Goal: Task Accomplishment & Management: Manage account settings

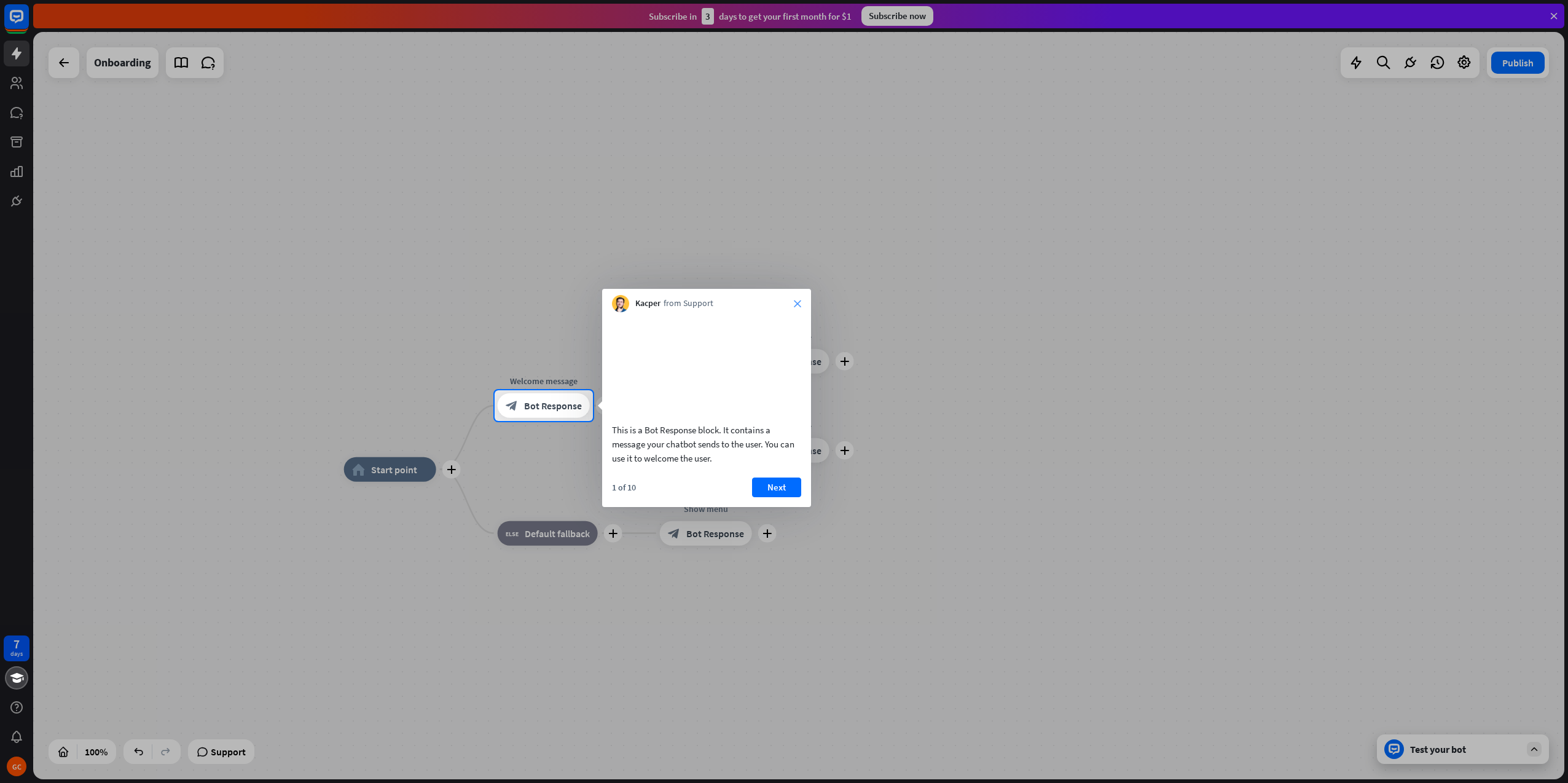
click at [796, 300] on icon "close" at bounding box center [798, 303] width 7 height 7
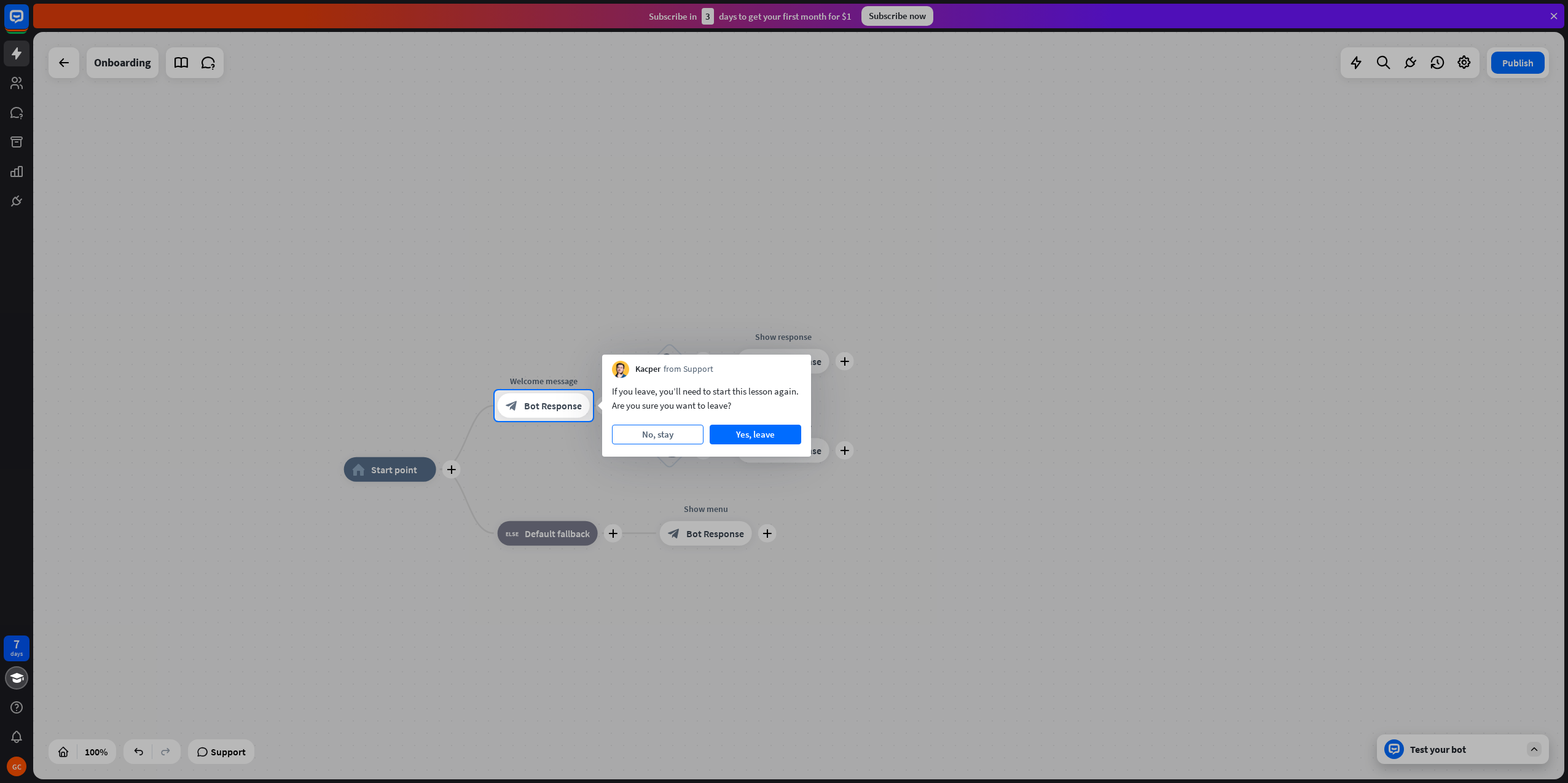
click at [651, 435] on button "No, stay" at bounding box center [657, 435] width 92 height 20
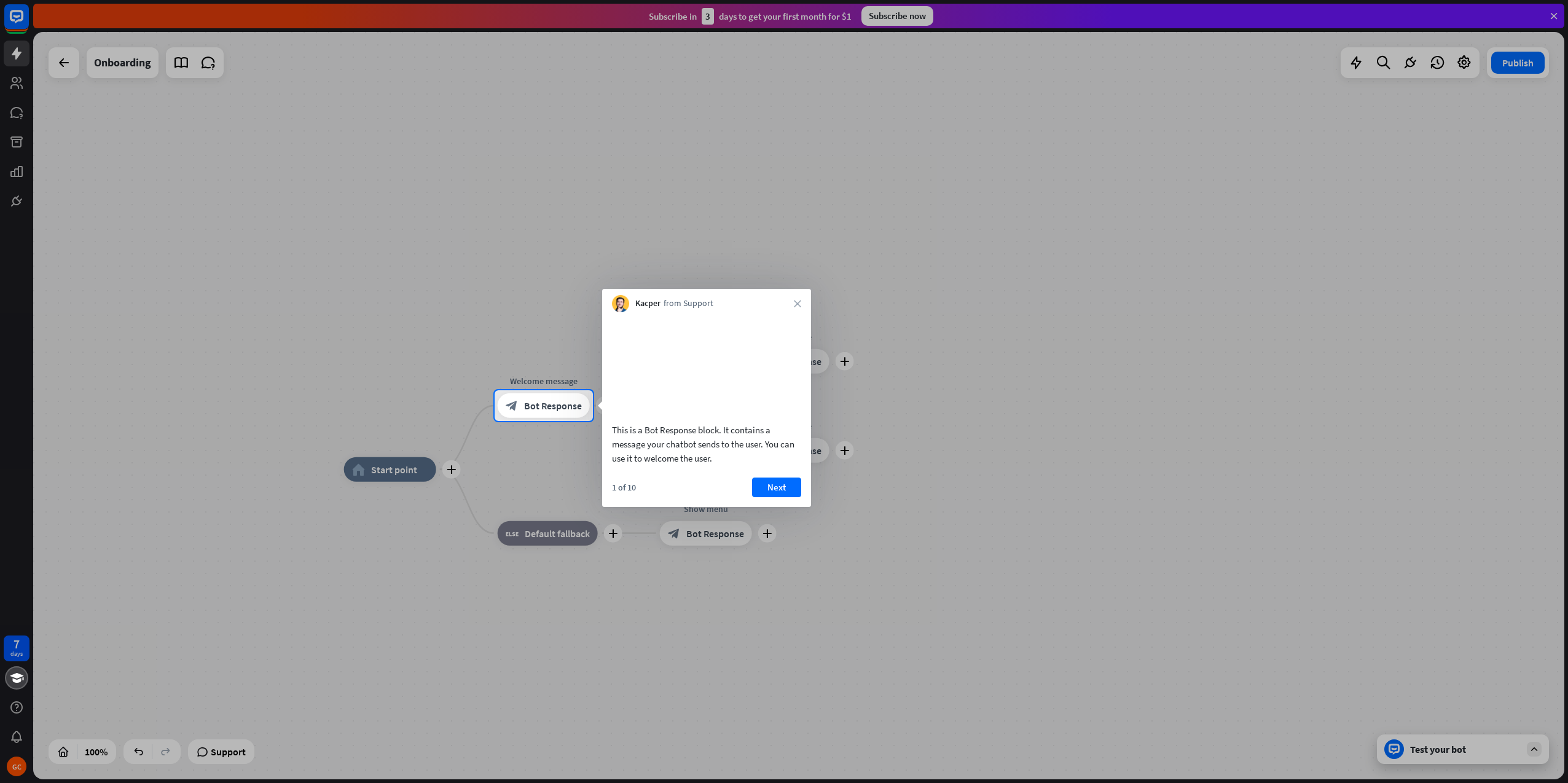
click at [802, 302] on div "Kacper from Support close" at bounding box center [706, 300] width 209 height 23
click at [799, 303] on icon "close" at bounding box center [798, 303] width 7 height 7
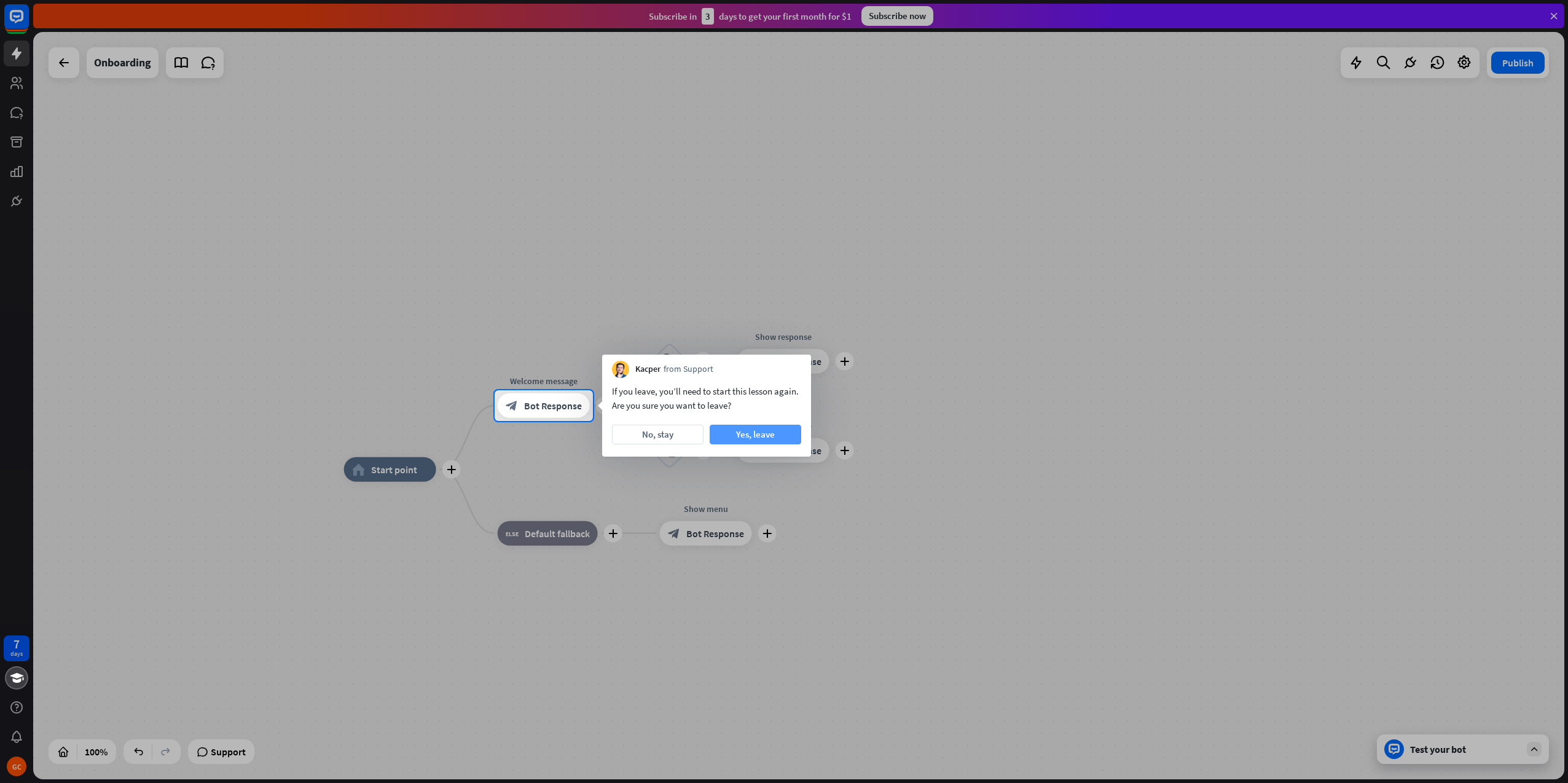
click at [757, 434] on button "Yes, leave" at bounding box center [755, 435] width 92 height 20
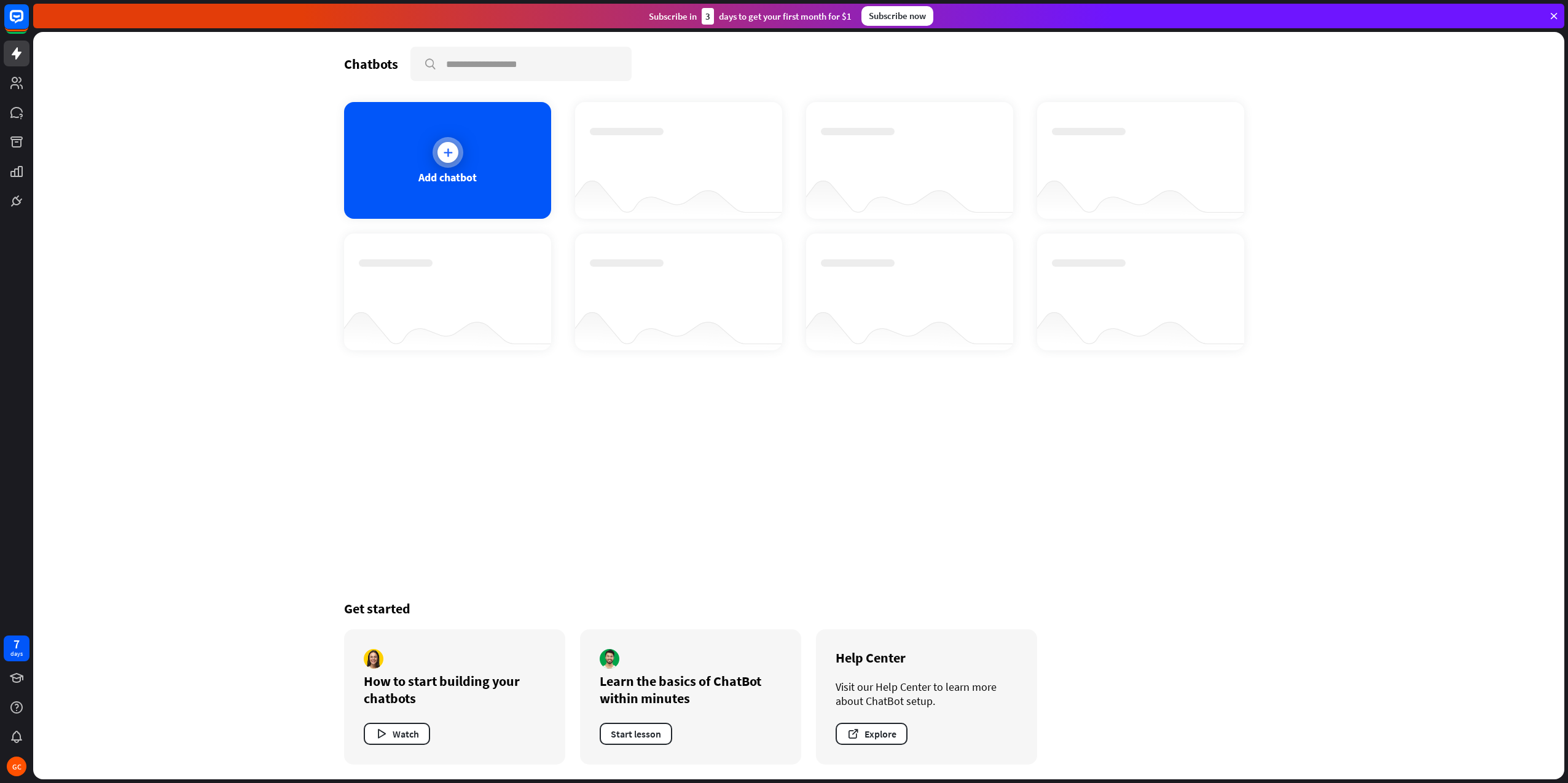
click at [467, 179] on div "Add chatbot" at bounding box center [448, 177] width 58 height 14
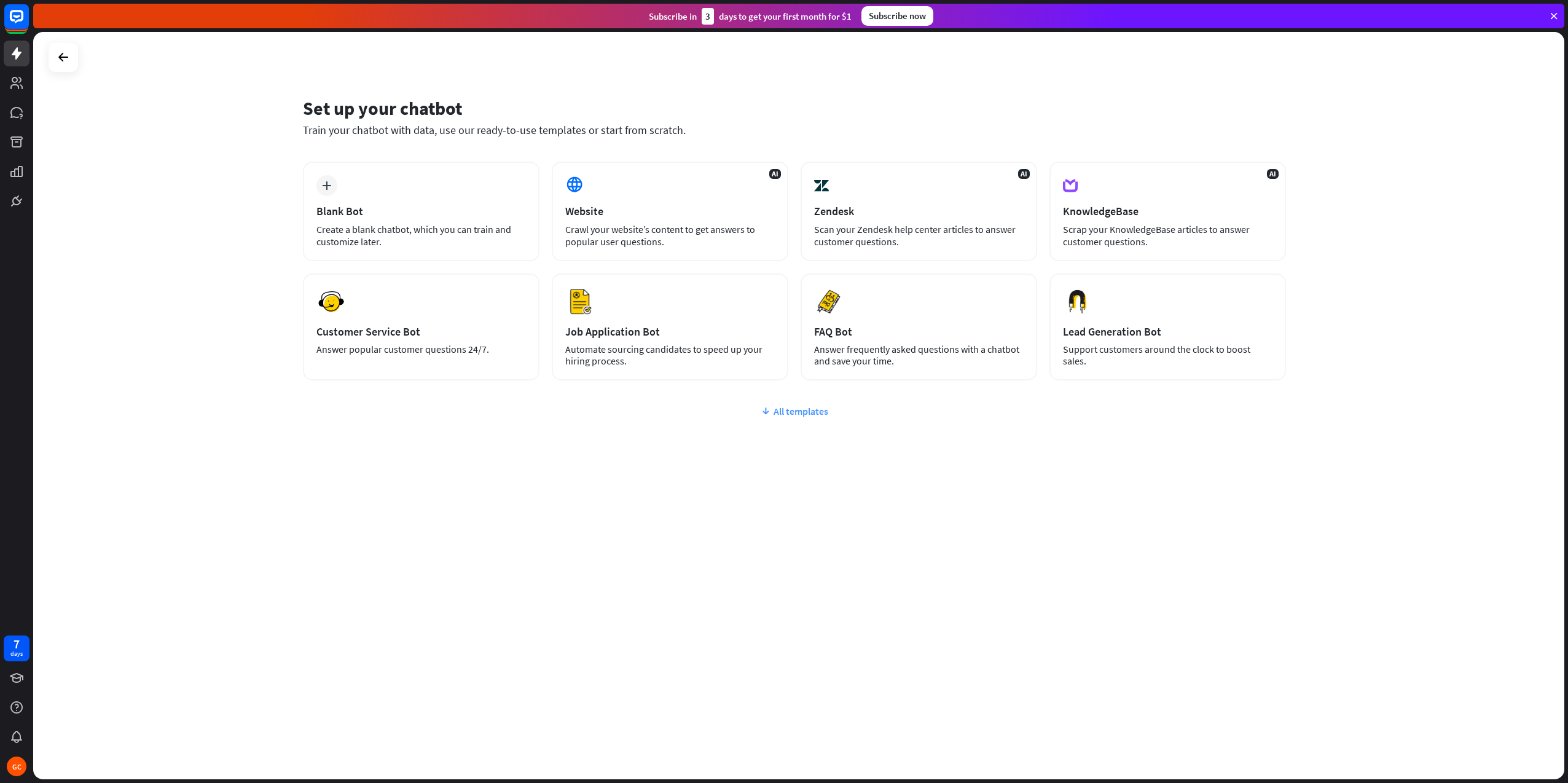
click at [773, 408] on div "All templates" at bounding box center [794, 411] width 983 height 12
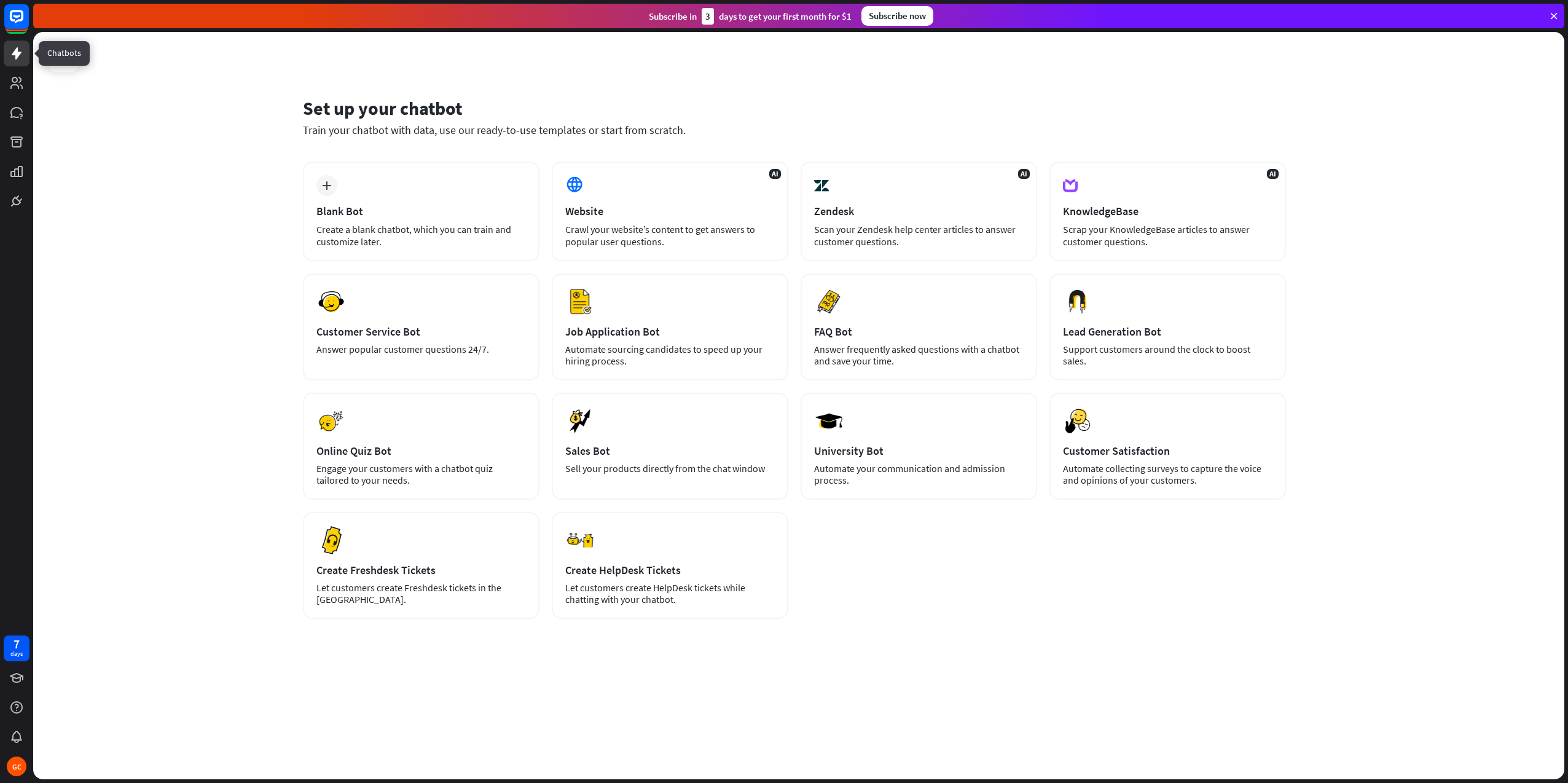
click at [23, 52] on icon at bounding box center [17, 54] width 15 height 15
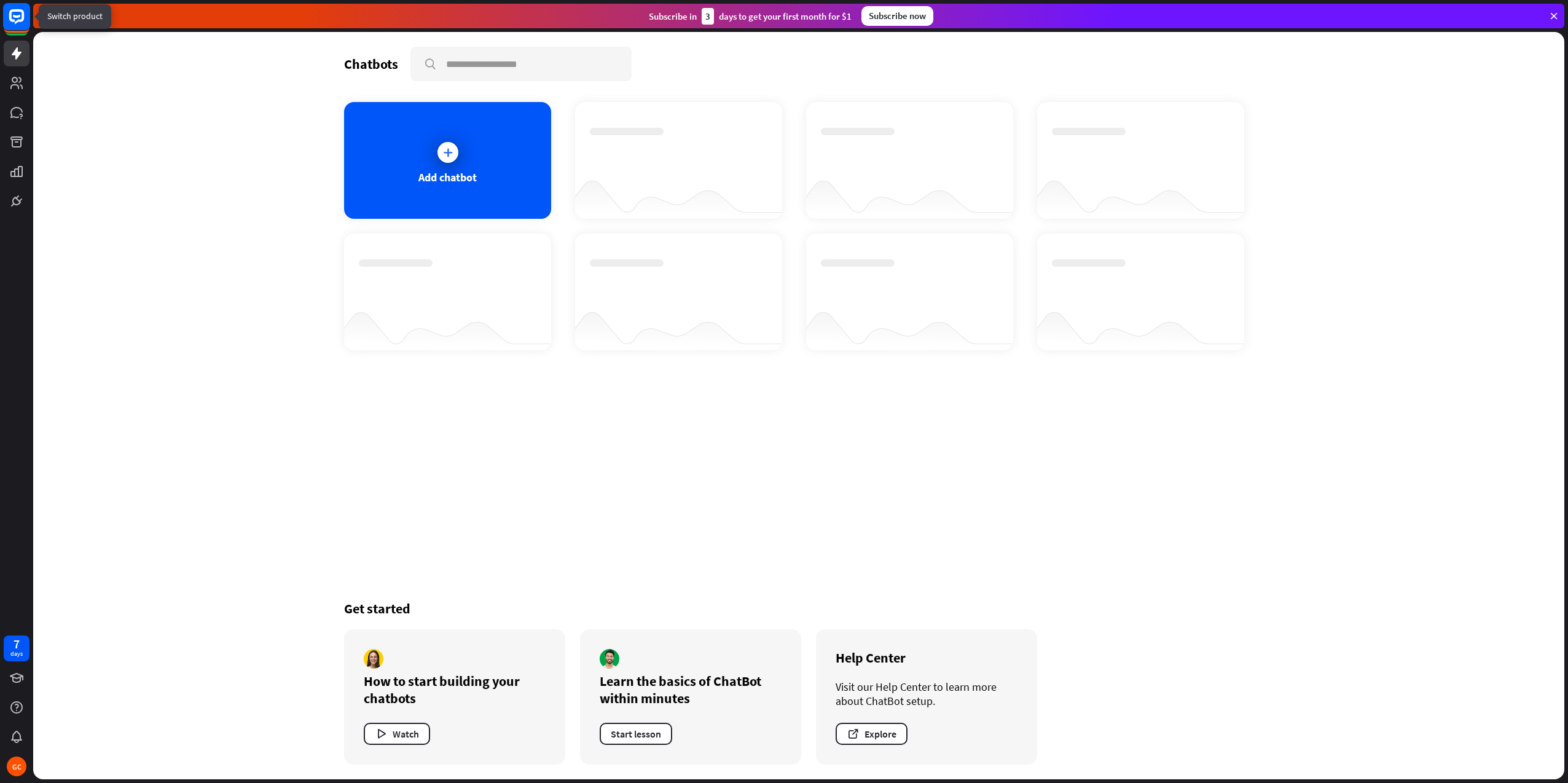
click at [13, 18] on rect at bounding box center [17, 17] width 27 height 27
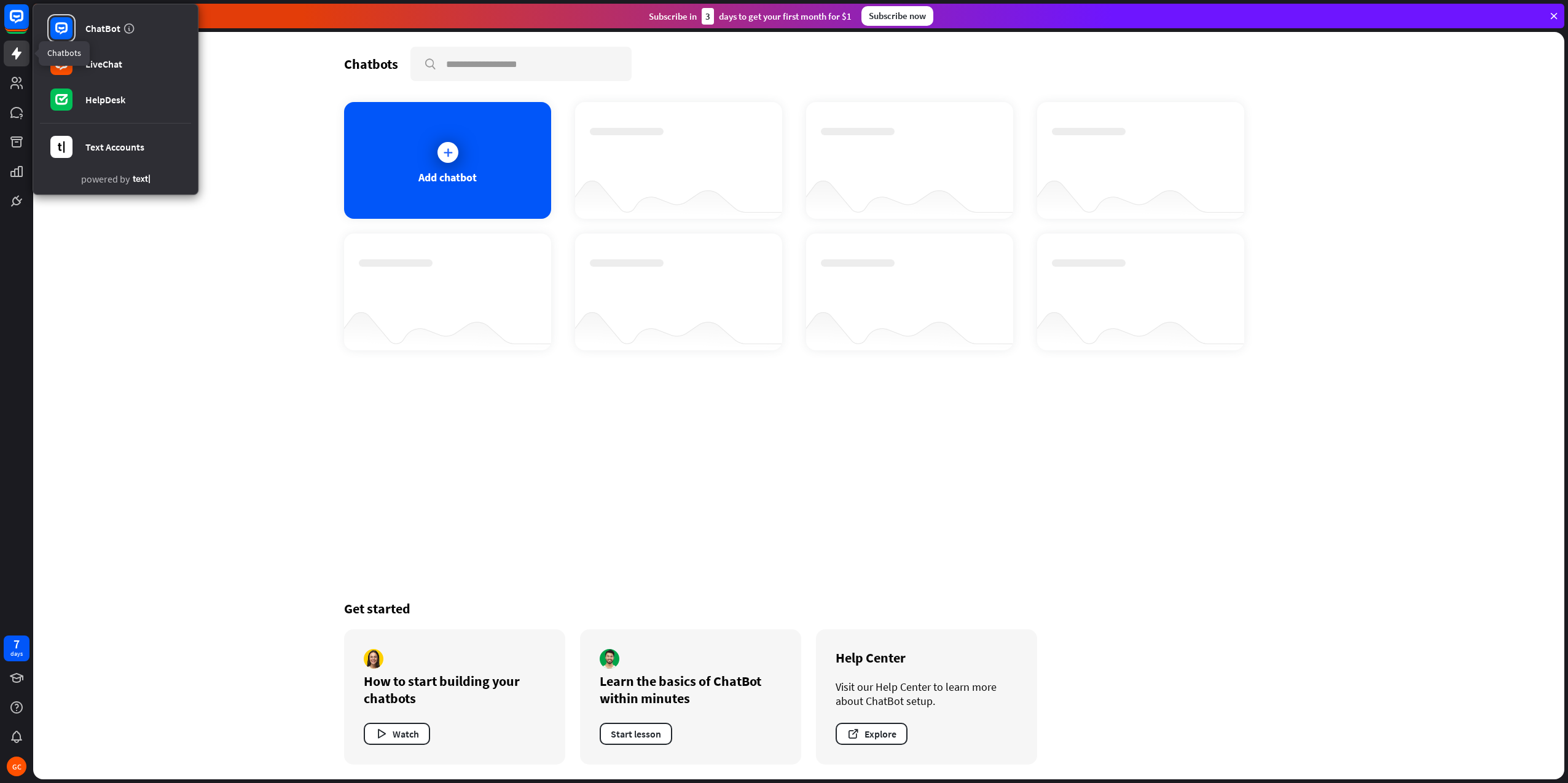
click at [18, 55] on icon at bounding box center [17, 54] width 10 height 12
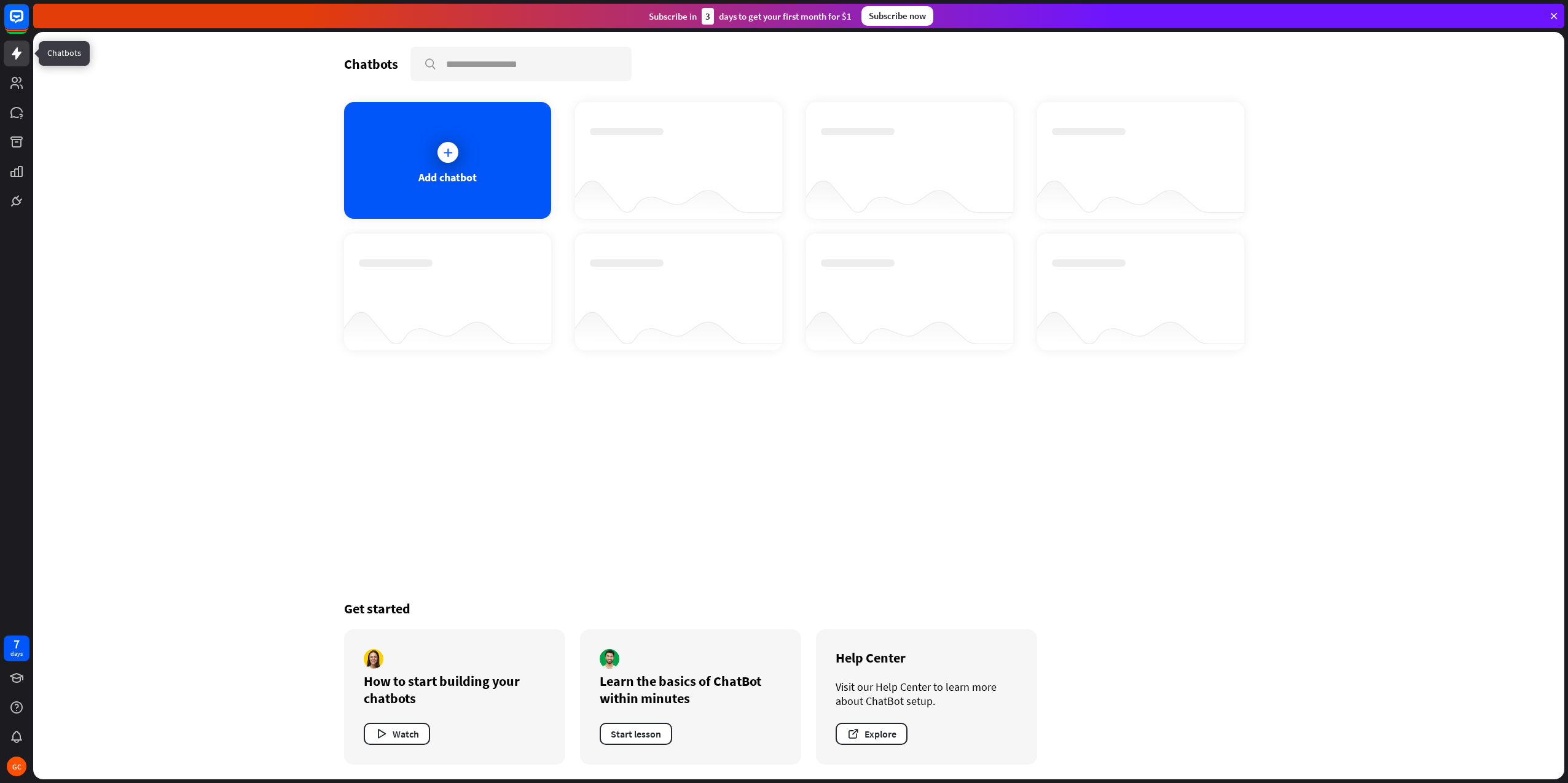
click at [18, 55] on icon at bounding box center [17, 54] width 10 height 12
click at [23, 84] on icon at bounding box center [17, 83] width 15 height 15
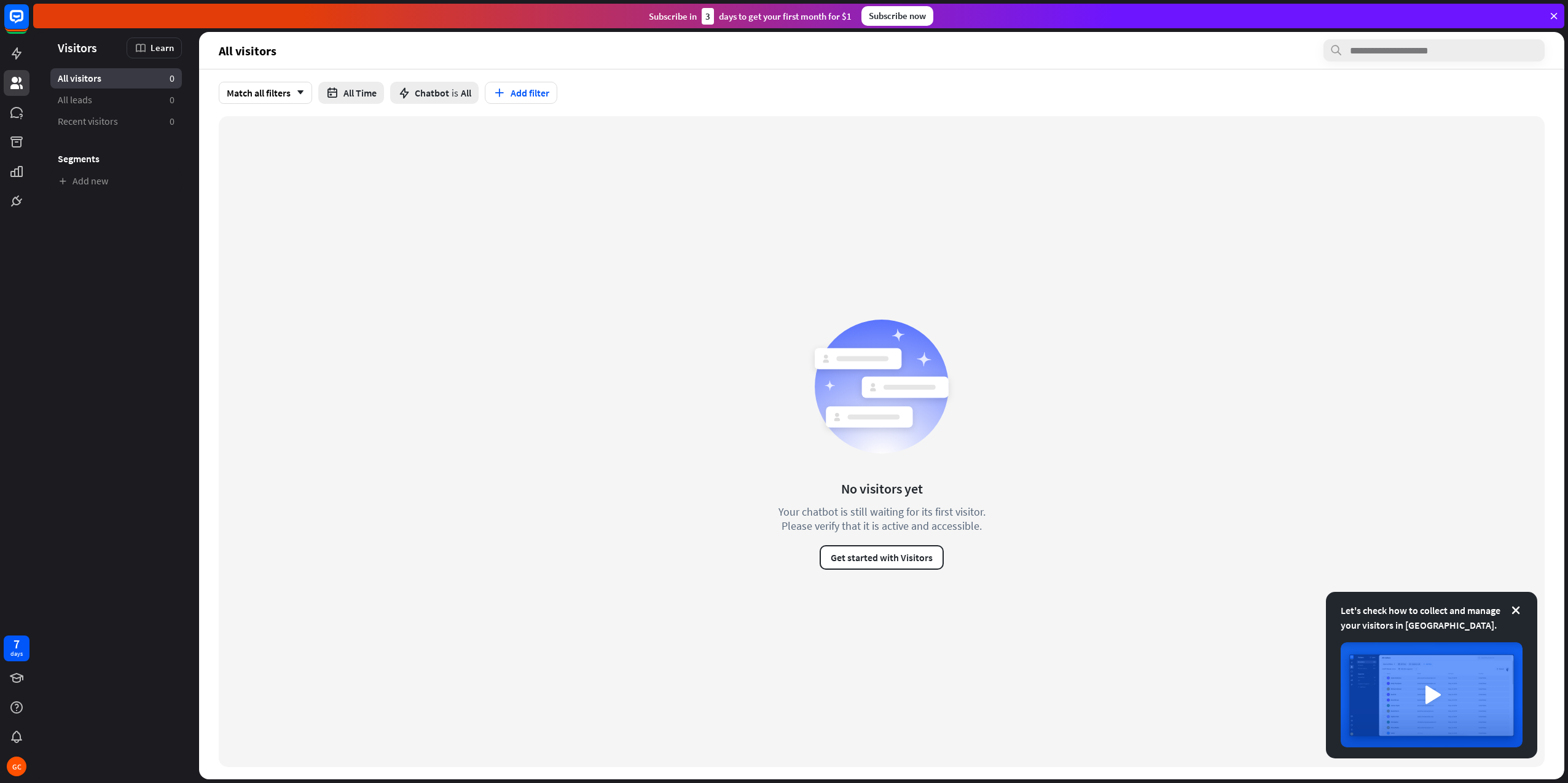
click at [1516, 609] on icon at bounding box center [1516, 610] width 12 height 12
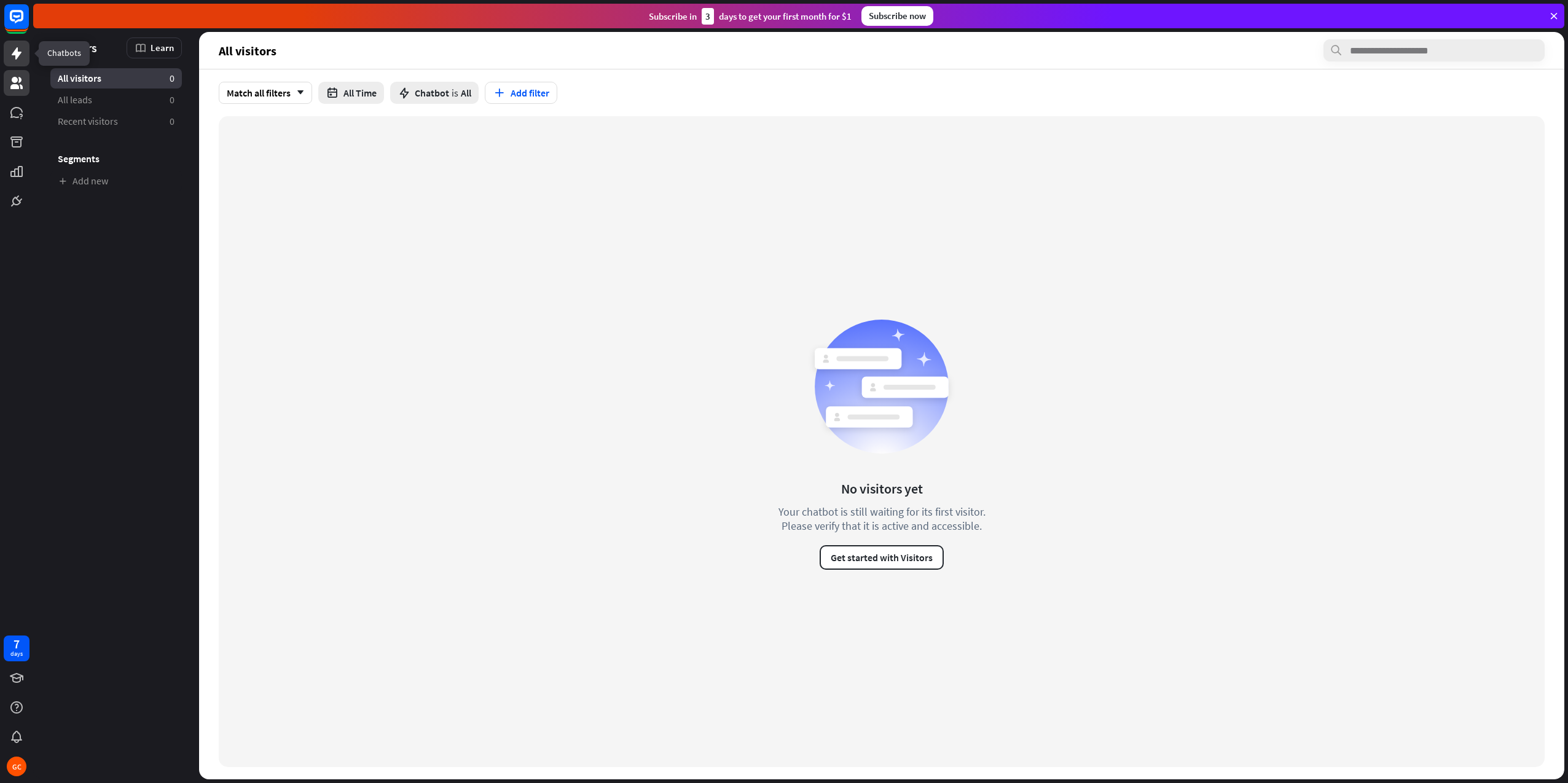
click at [17, 55] on icon at bounding box center [17, 54] width 10 height 12
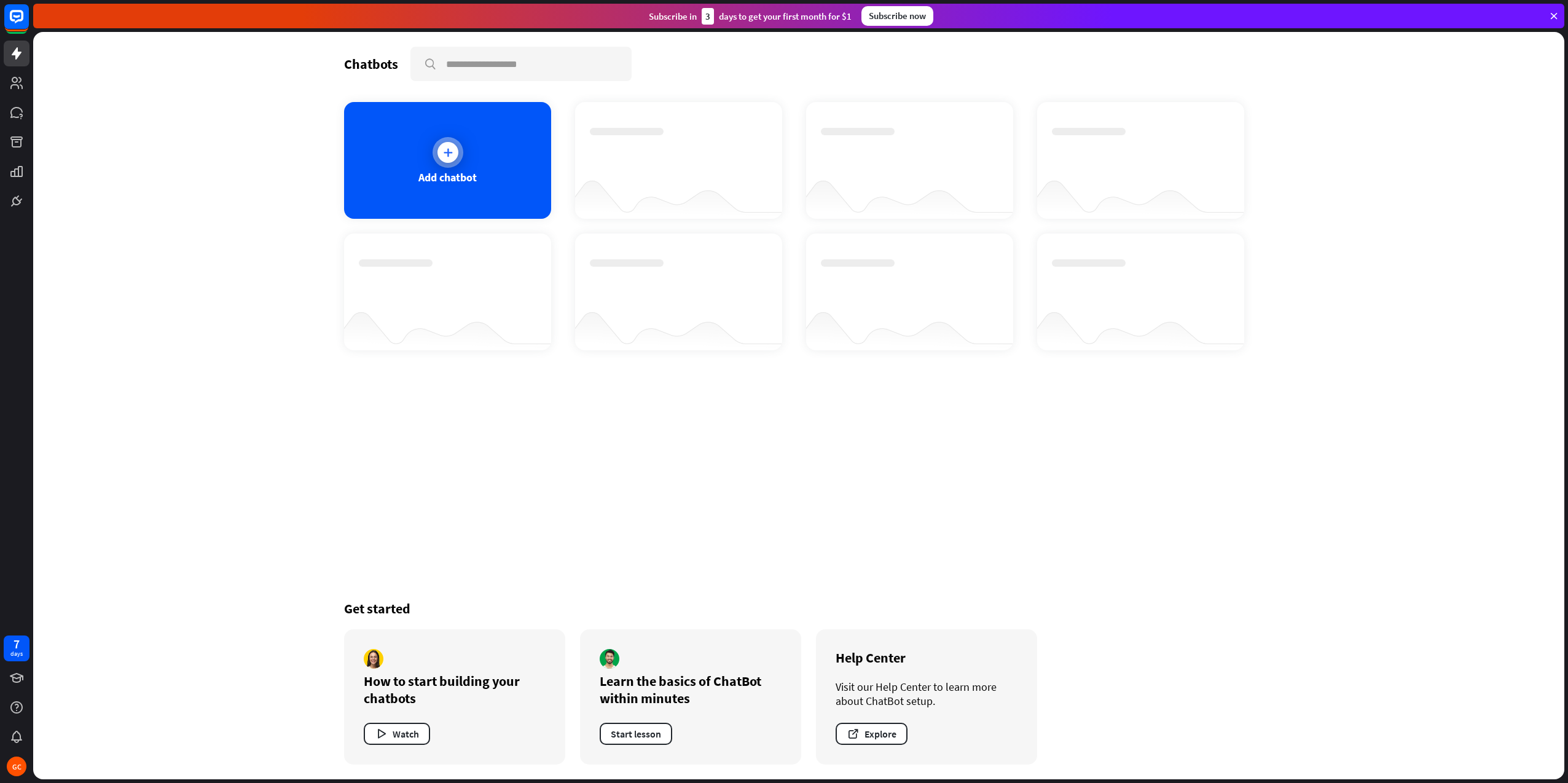
click at [441, 156] on div at bounding box center [448, 153] width 21 height 21
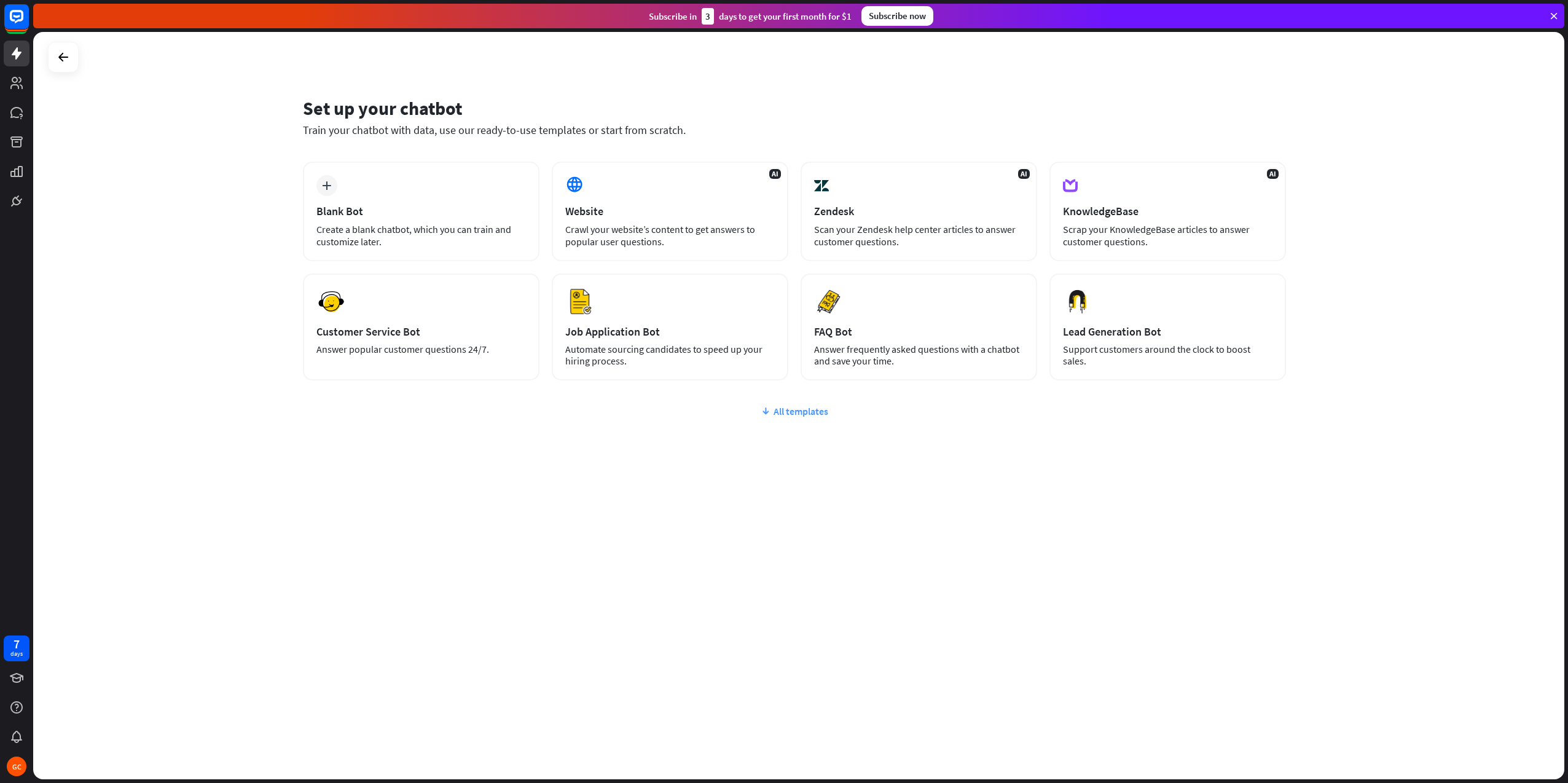
click at [785, 409] on div "All templates" at bounding box center [794, 411] width 983 height 12
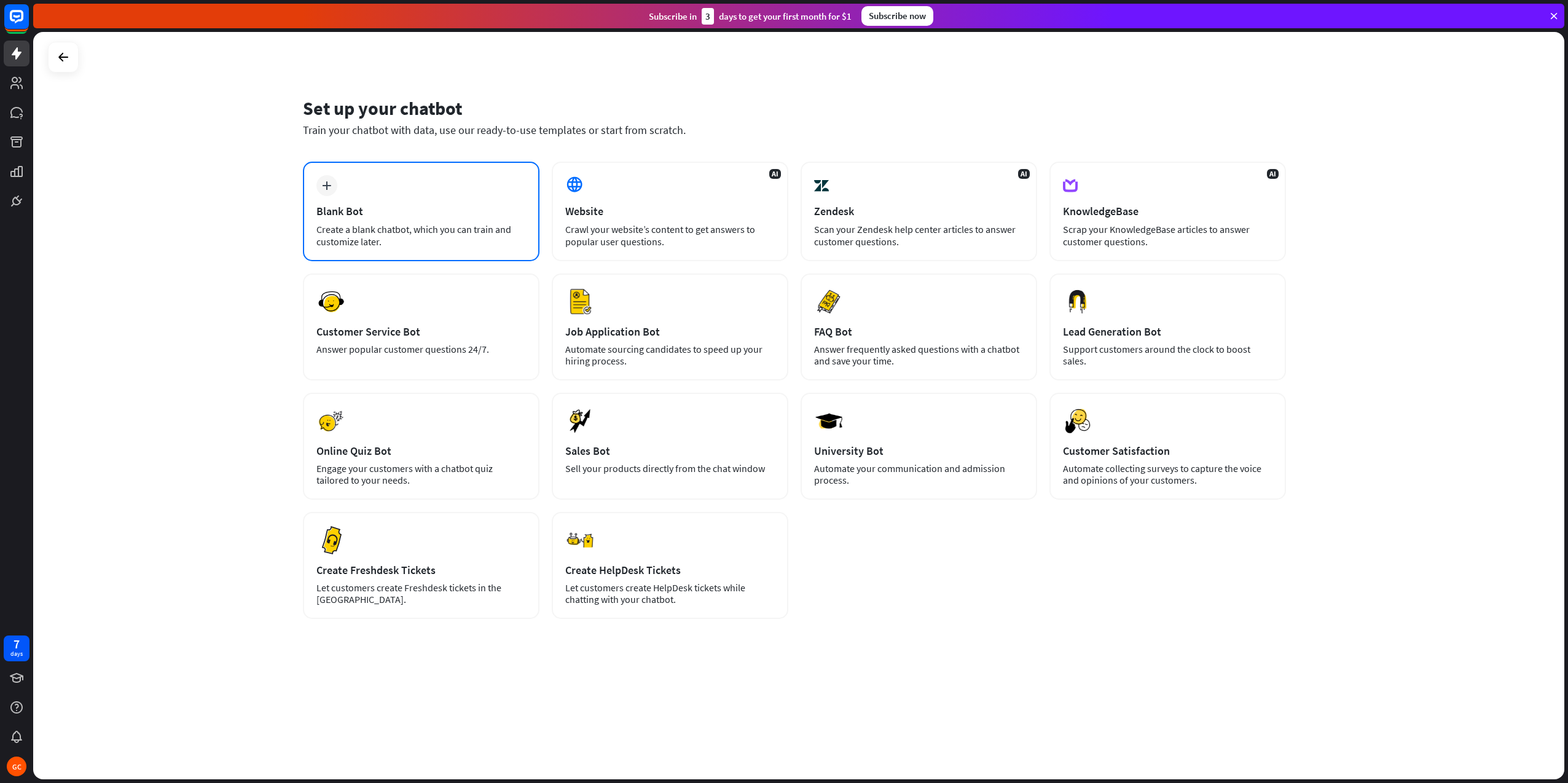
click at [371, 196] on div "plus Blank Bot Create a blank chatbot, which you can train and customize later." at bounding box center [421, 212] width 236 height 100
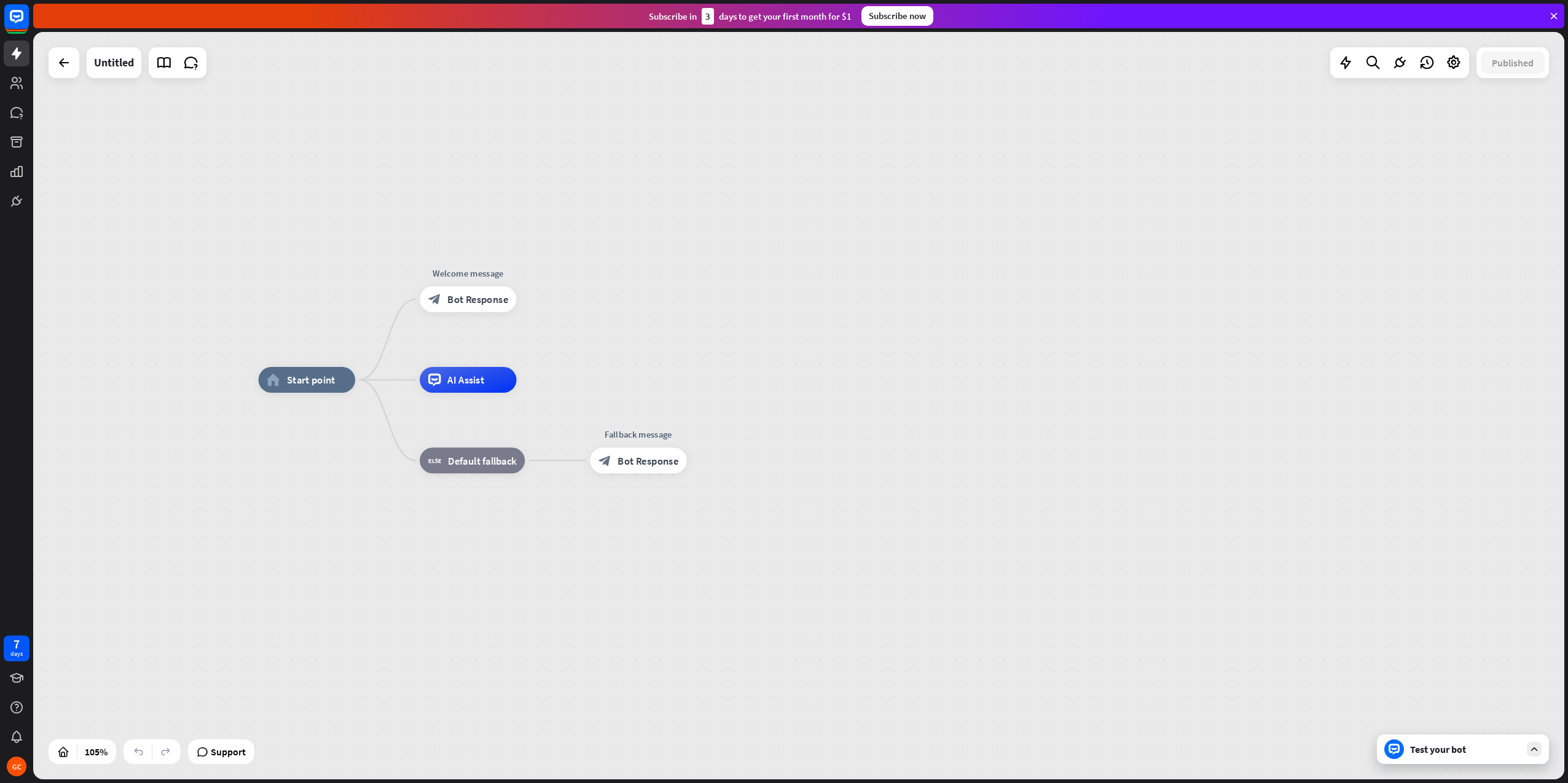
click at [1556, 18] on icon at bounding box center [1554, 16] width 11 height 11
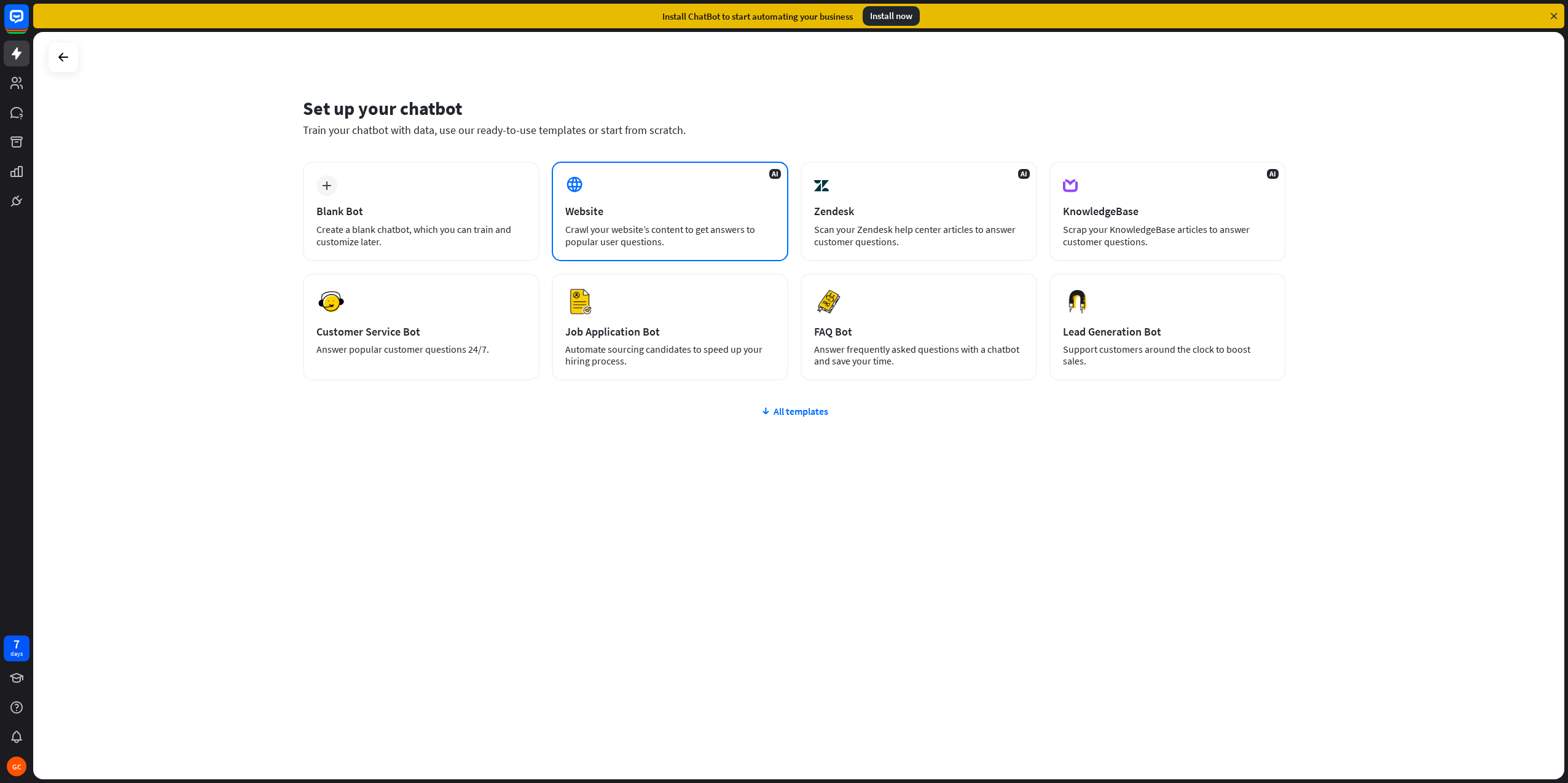
click at [670, 215] on div "Website" at bounding box center [670, 211] width 209 height 14
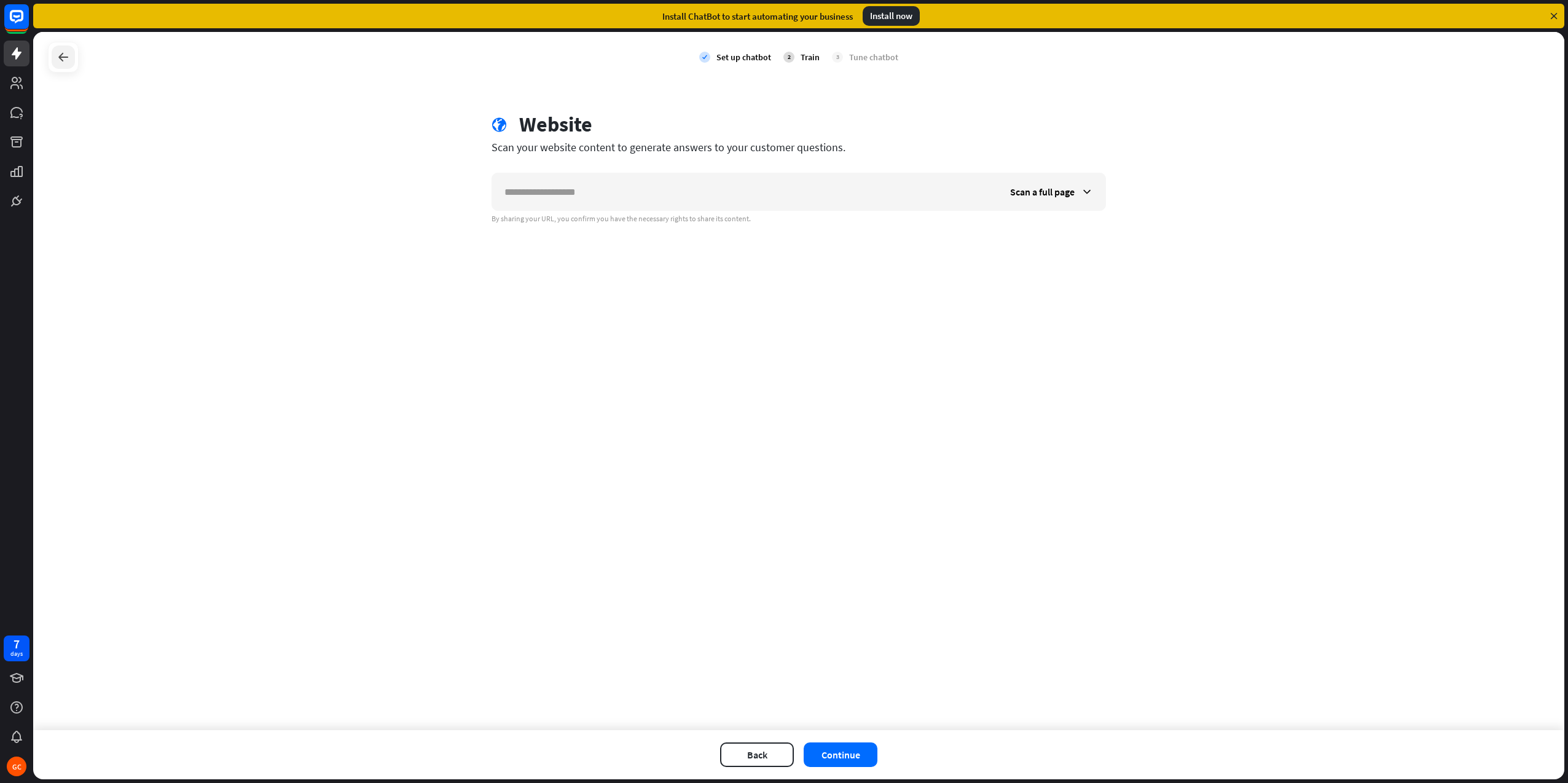
click at [65, 59] on icon at bounding box center [63, 57] width 15 height 15
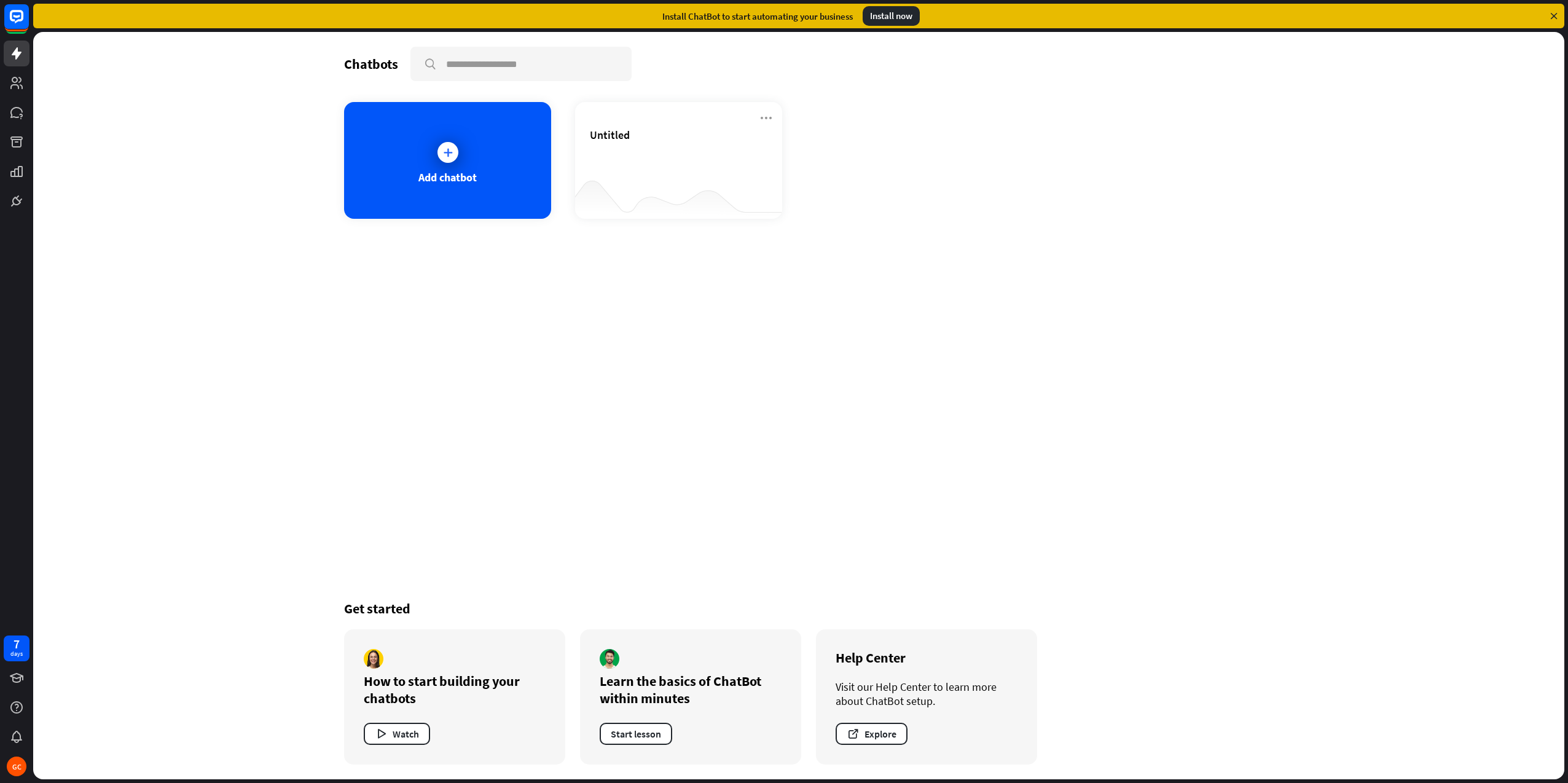
click at [1555, 13] on icon at bounding box center [1554, 16] width 11 height 11
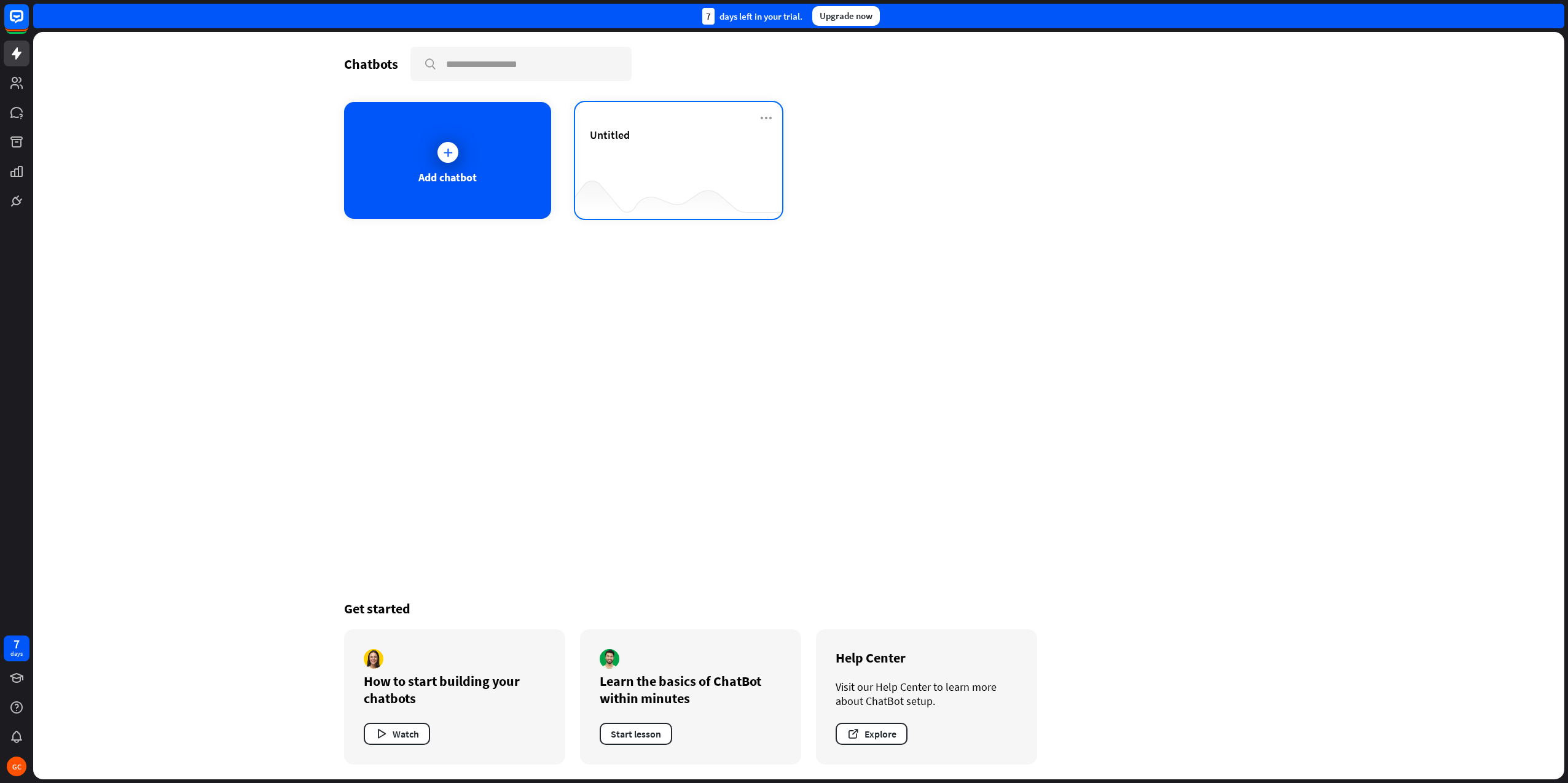
click at [630, 169] on div "Untitled" at bounding box center [678, 150] width 177 height 43
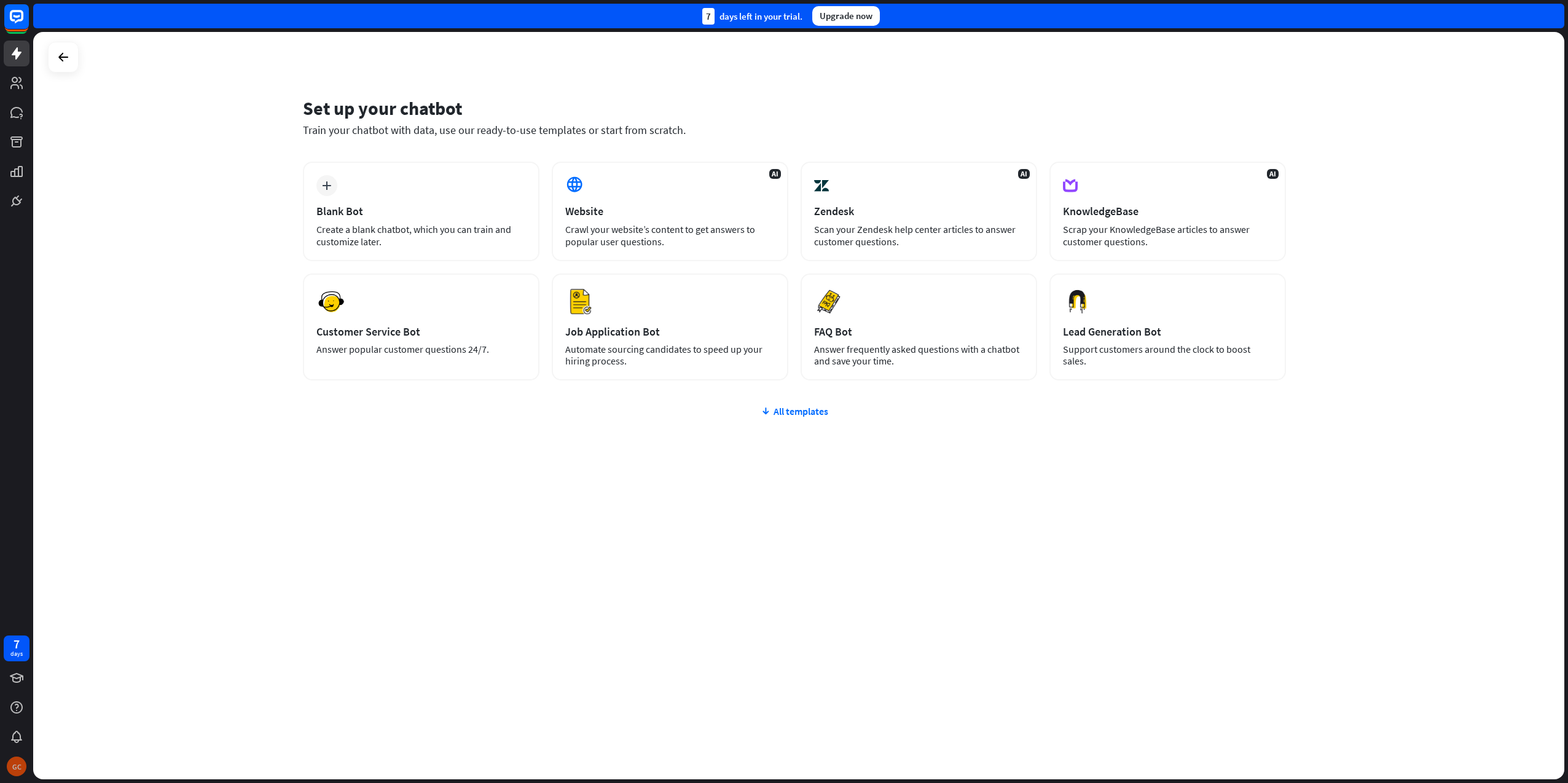
click at [18, 761] on div "GC" at bounding box center [17, 766] width 20 height 20
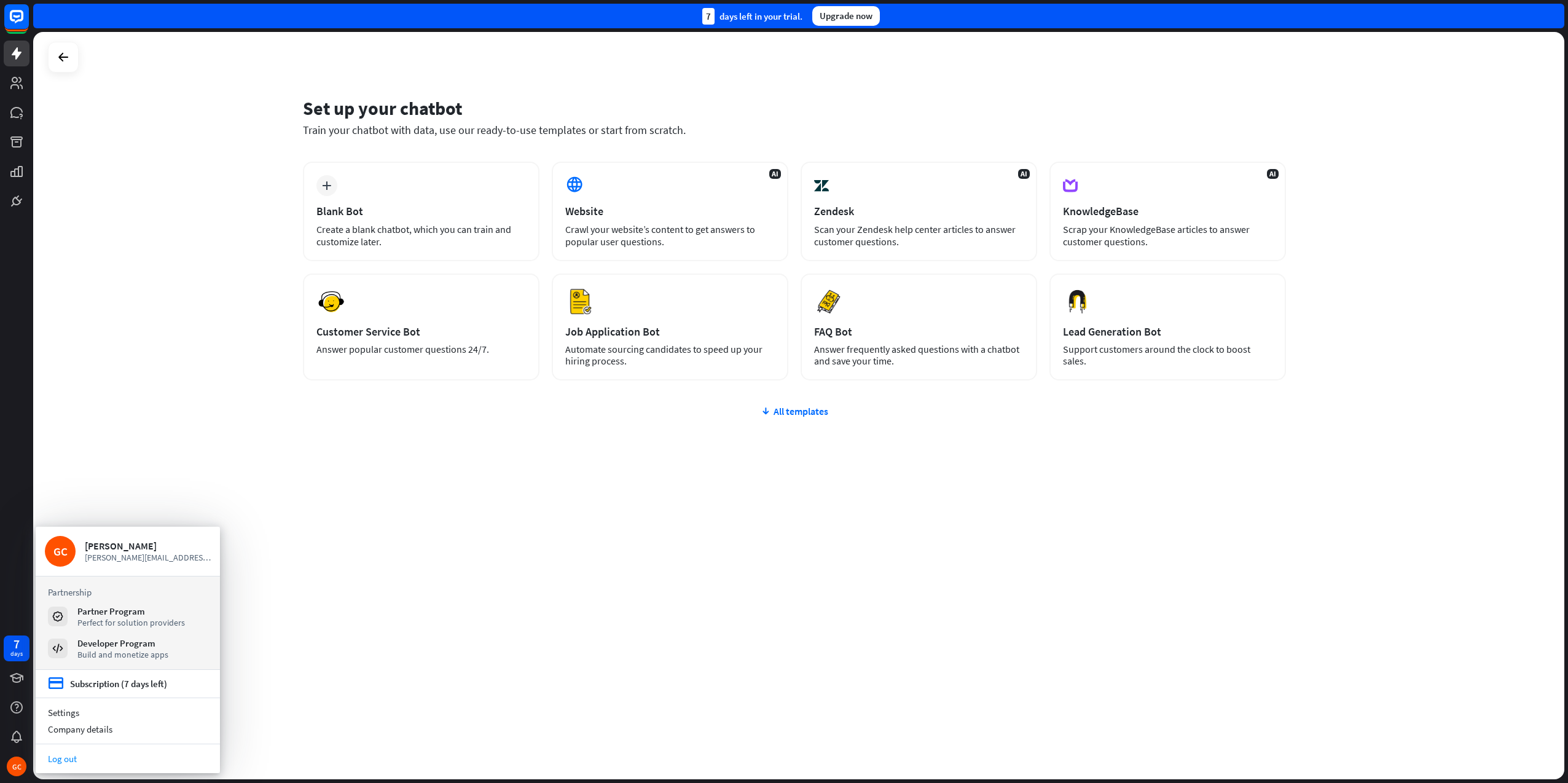
click at [59, 760] on link "Log out" at bounding box center [127, 758] width 184 height 17
